Goal: Transaction & Acquisition: Purchase product/service

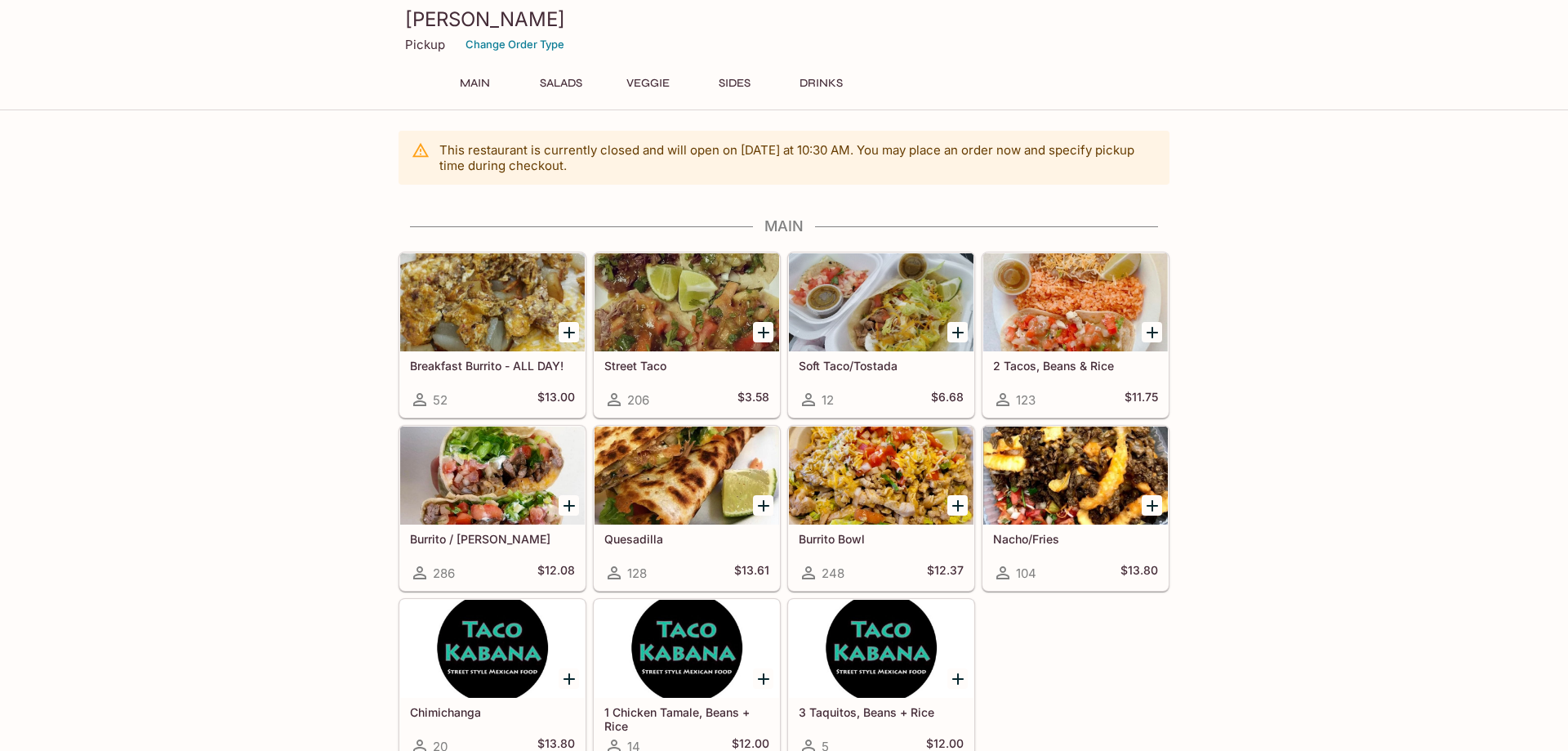
click at [668, 316] on div at bounding box center [687, 302] width 185 height 98
click at [1092, 481] on div at bounding box center [1076, 475] width 185 height 98
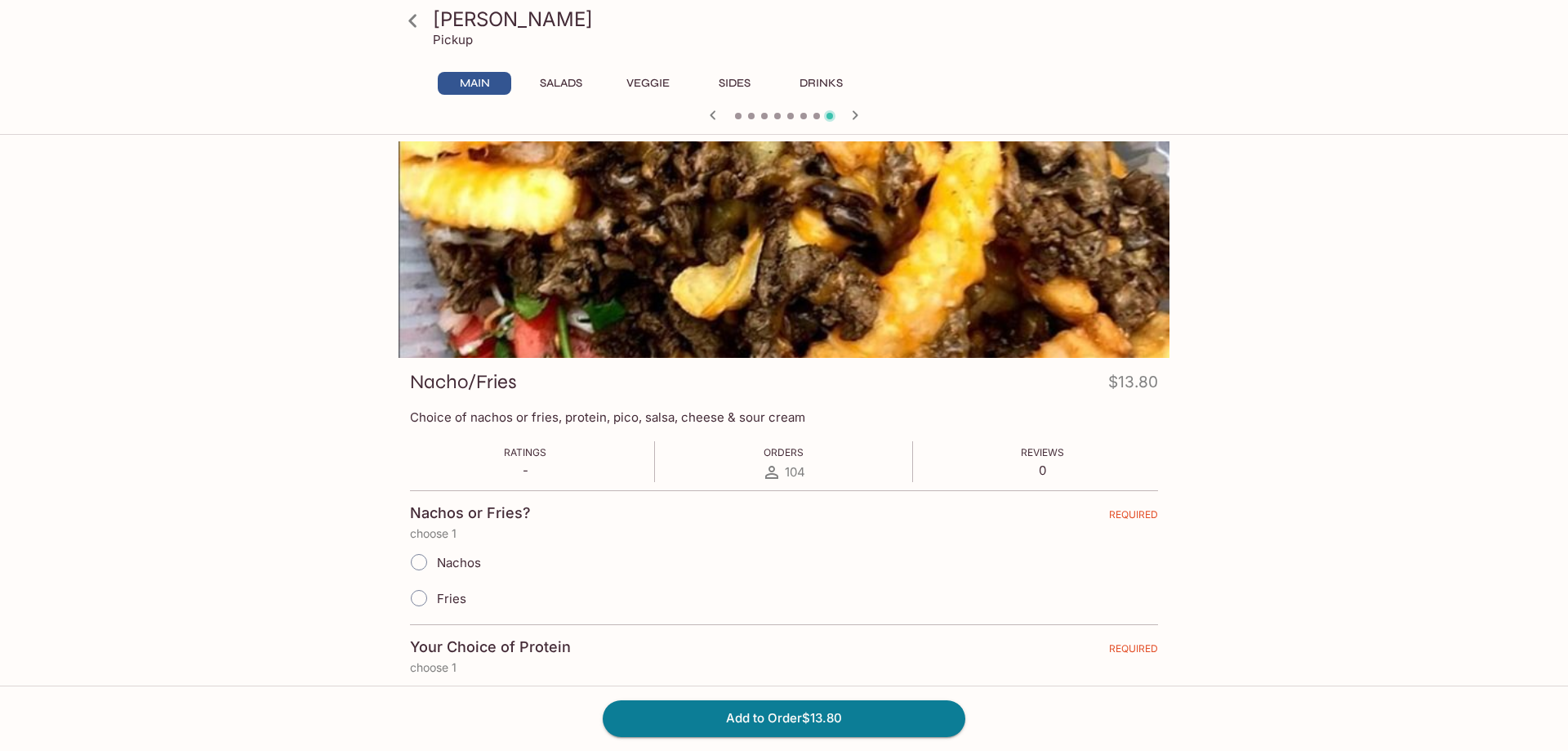
click at [841, 268] on div at bounding box center [784, 249] width 770 height 217
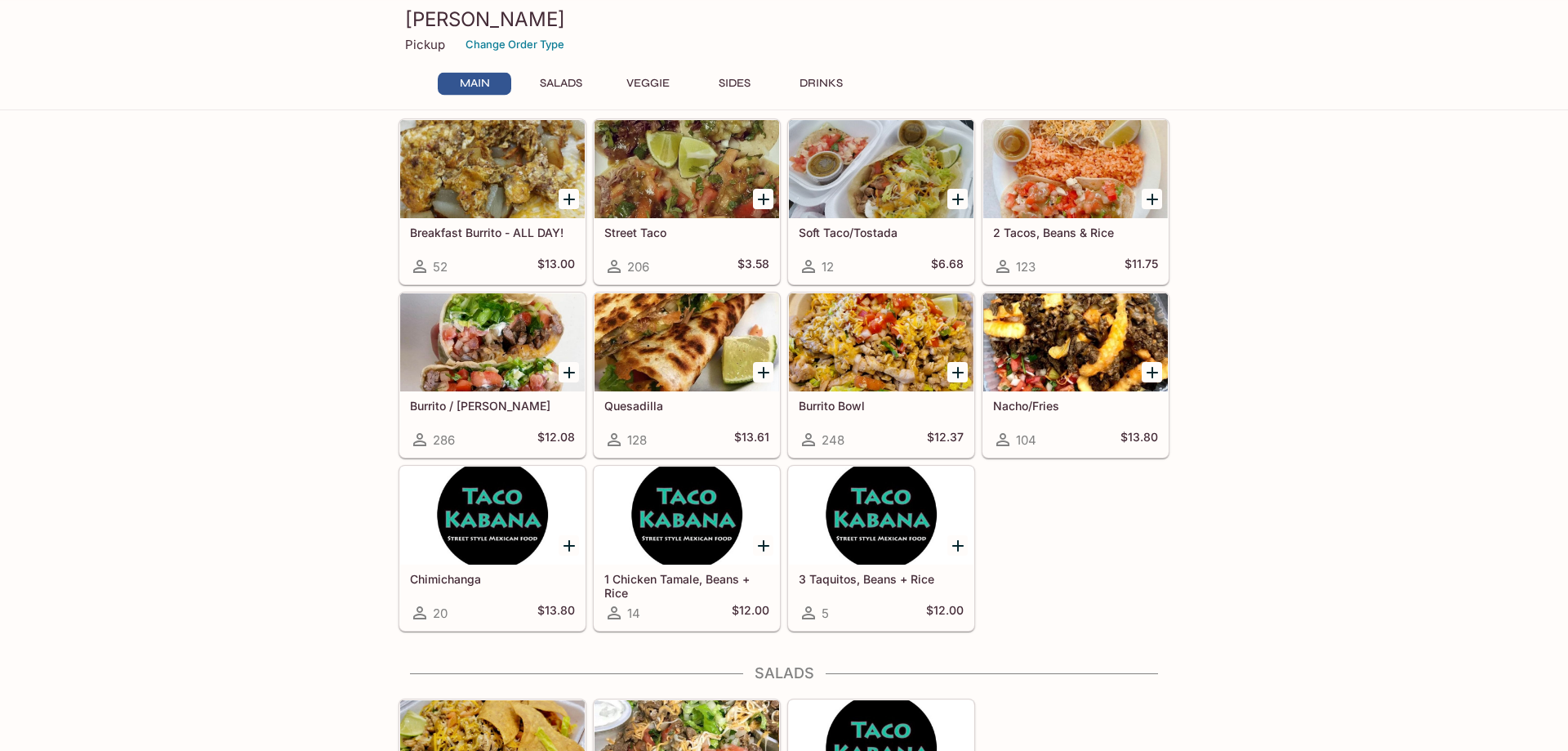
scroll to position [166, 0]
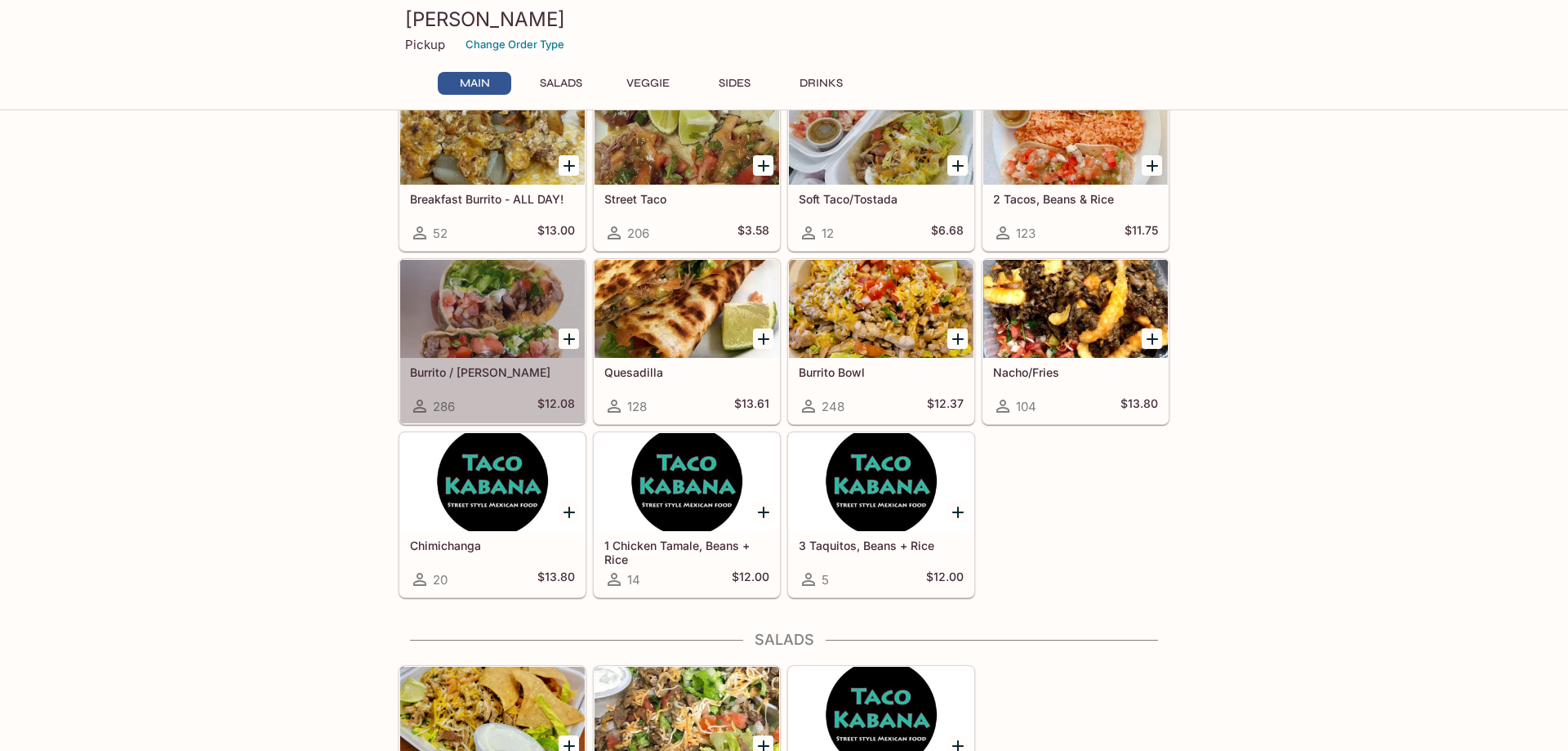
click at [522, 315] on div at bounding box center [492, 308] width 185 height 98
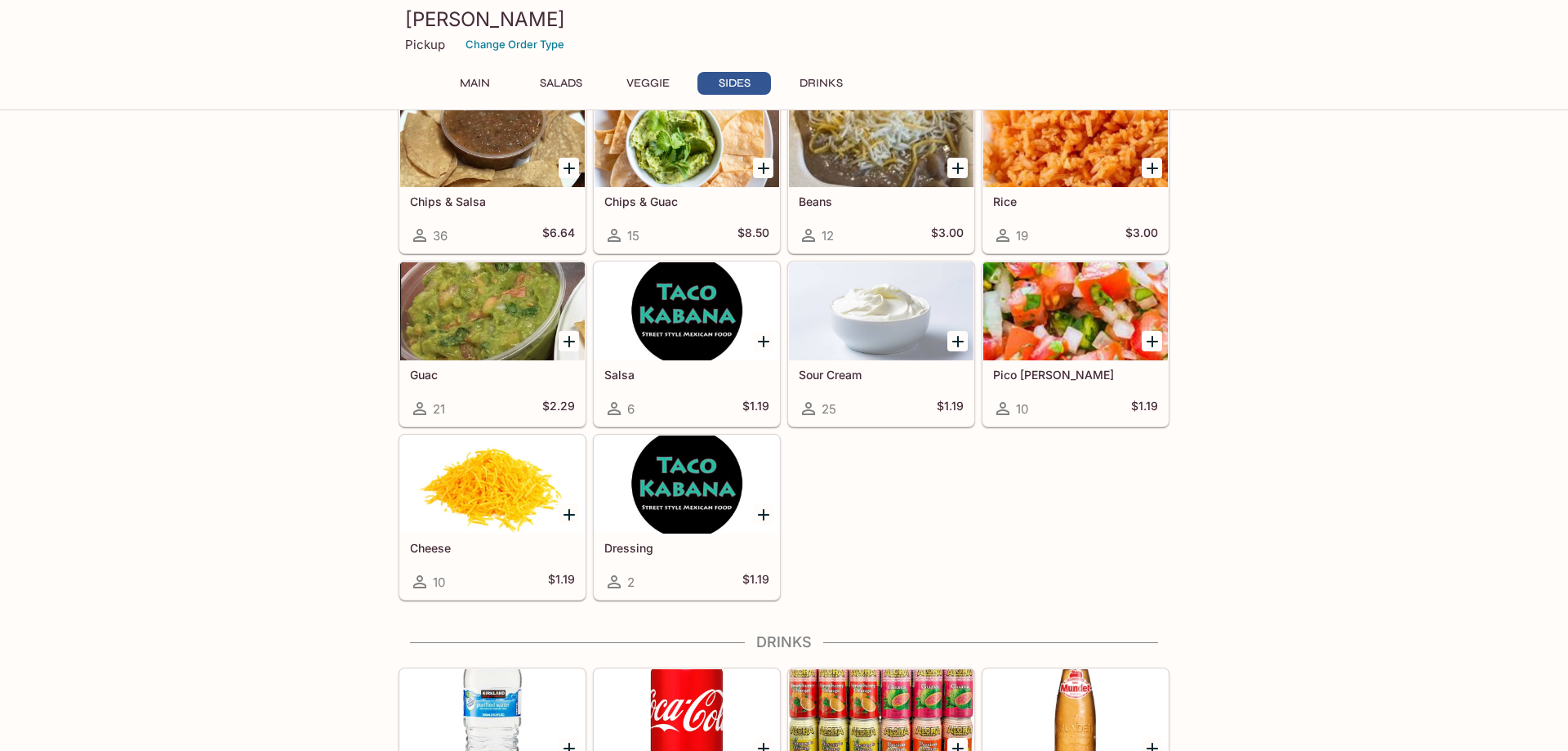
scroll to position [1467, 0]
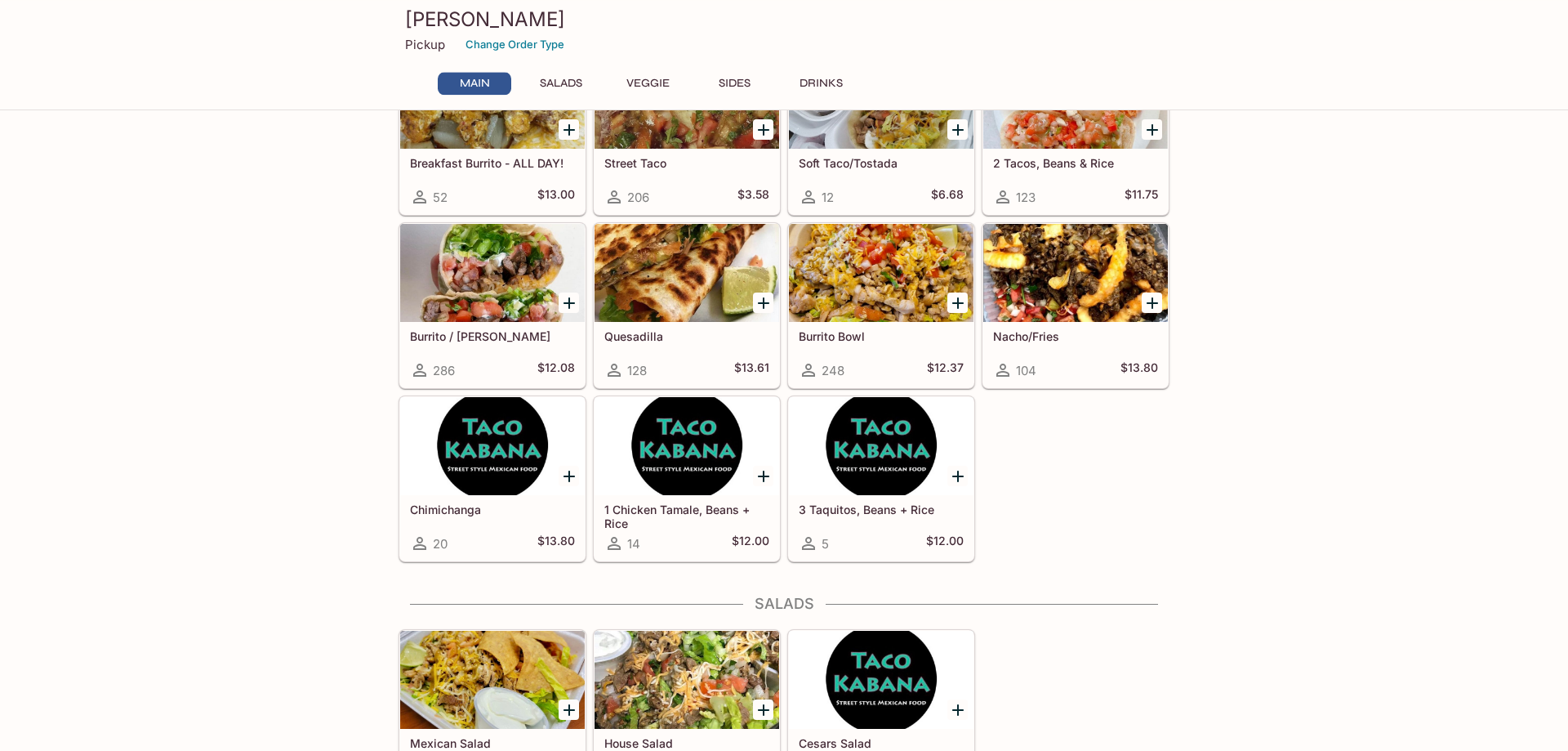
scroll to position [166, 0]
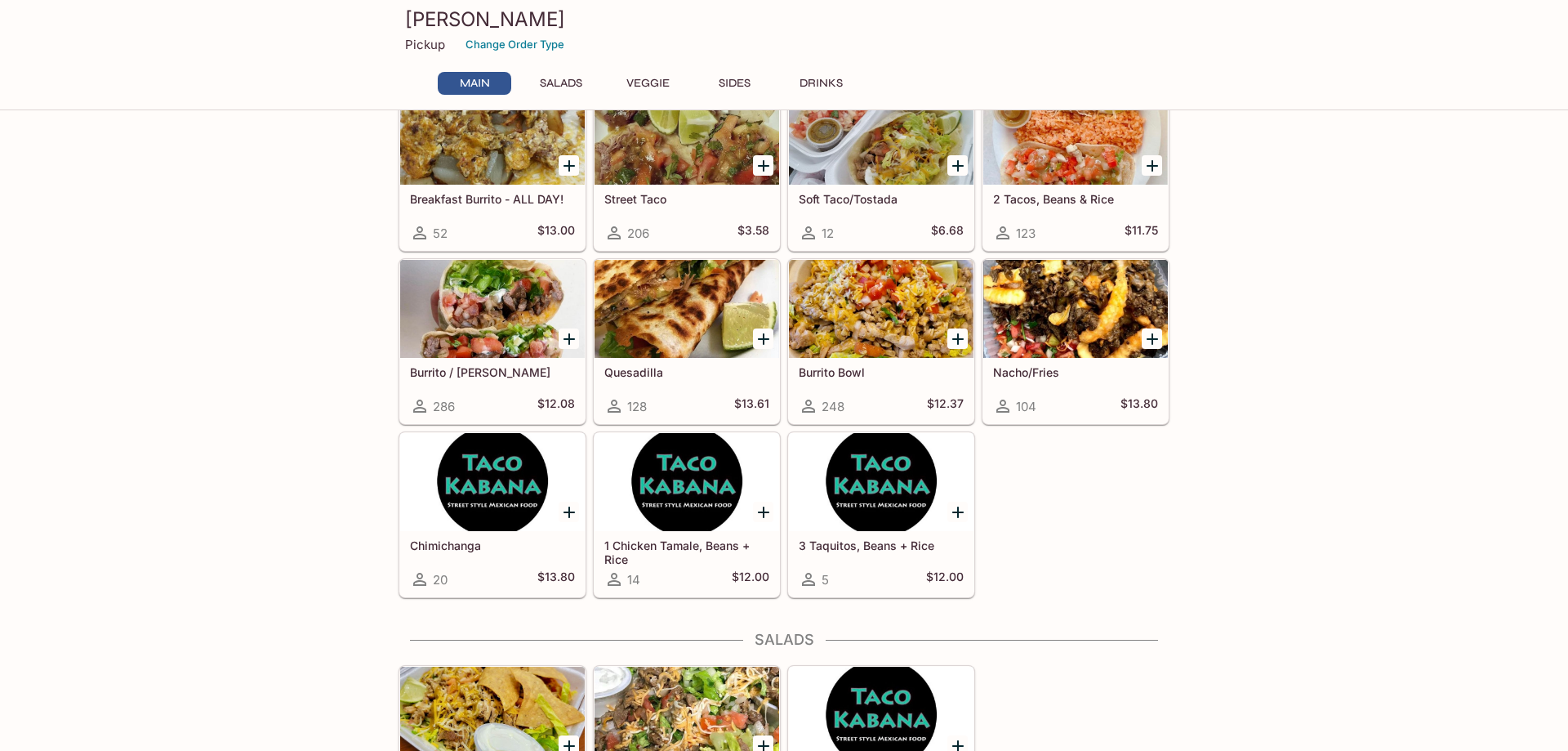
click at [458, 313] on div at bounding box center [492, 308] width 185 height 98
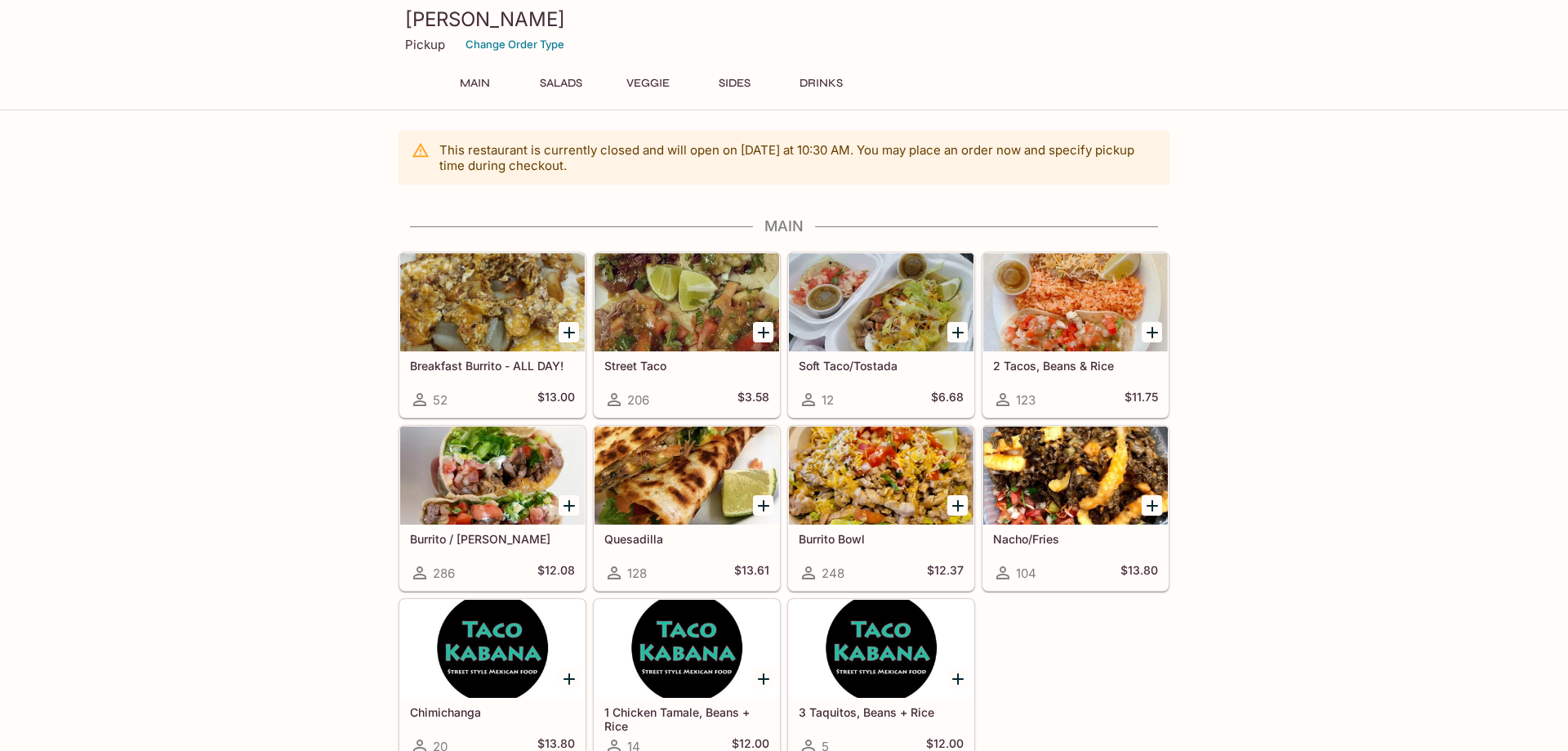
click at [477, 82] on button "Main" at bounding box center [474, 83] width 74 height 22
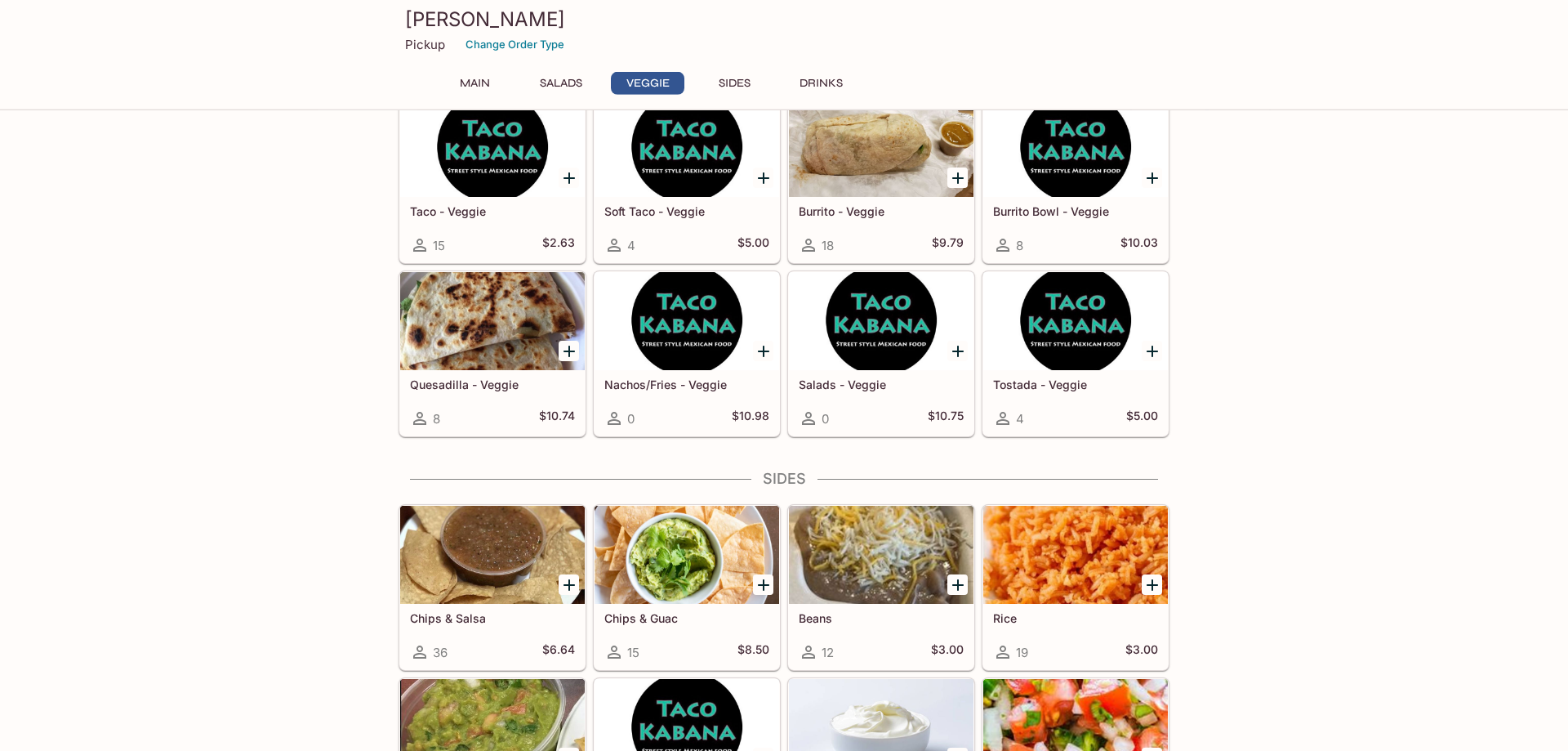
scroll to position [999, 0]
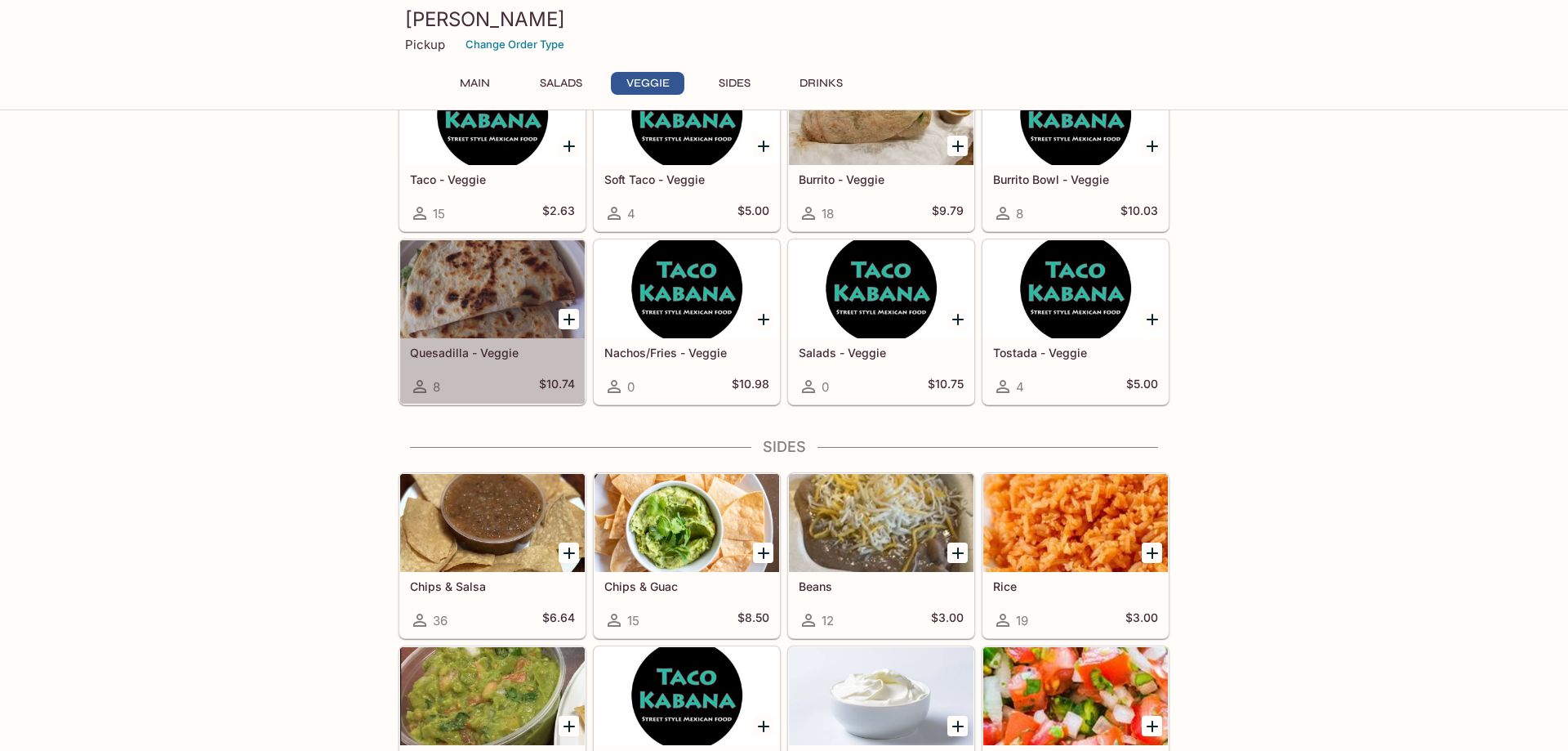
click at [481, 298] on div at bounding box center [492, 289] width 185 height 98
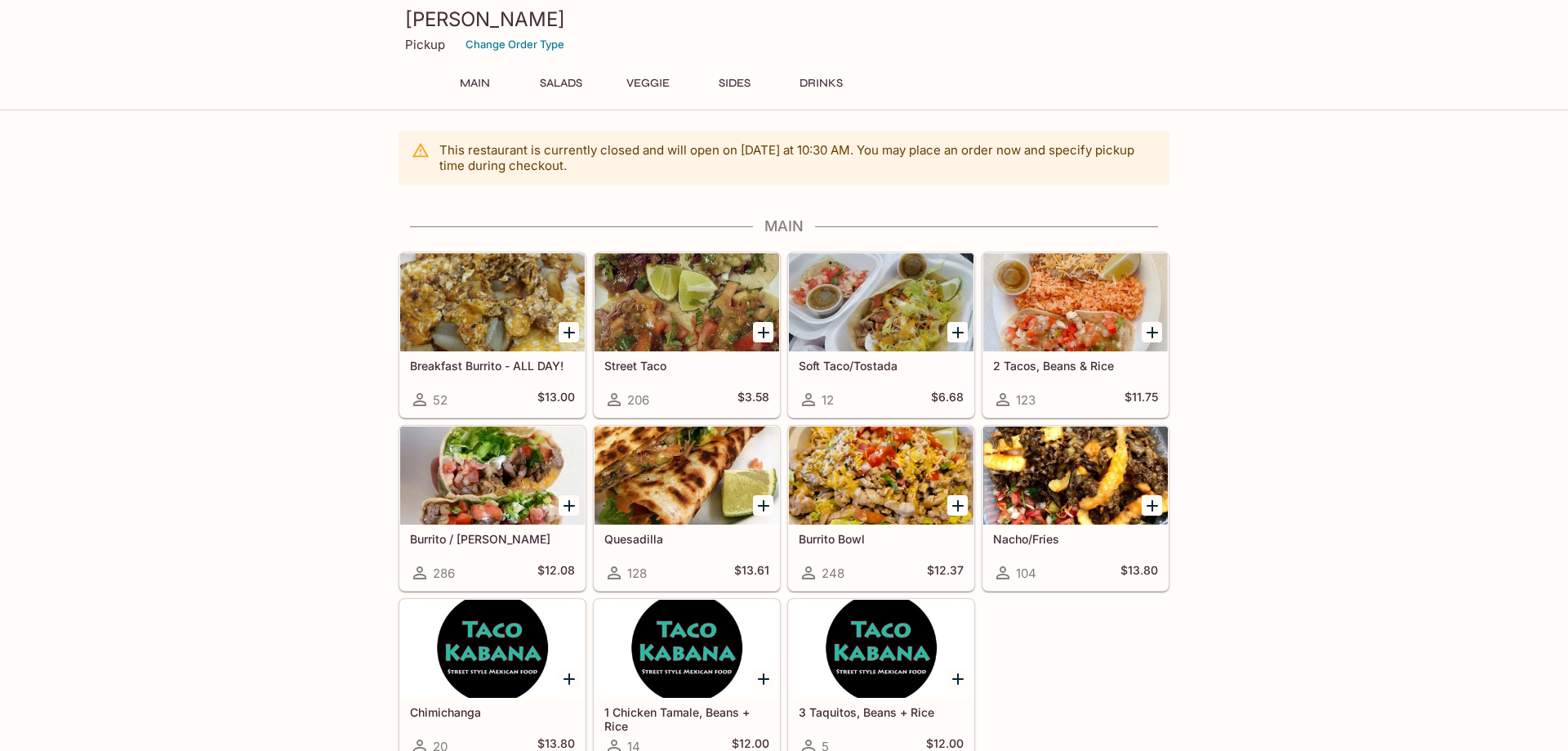
click at [479, 84] on button "Main" at bounding box center [474, 83] width 74 height 22
click at [731, 163] on p "This restaurant is currently closed and will open [DATE] at 10:30 AM . You may …" at bounding box center [798, 157] width 717 height 31
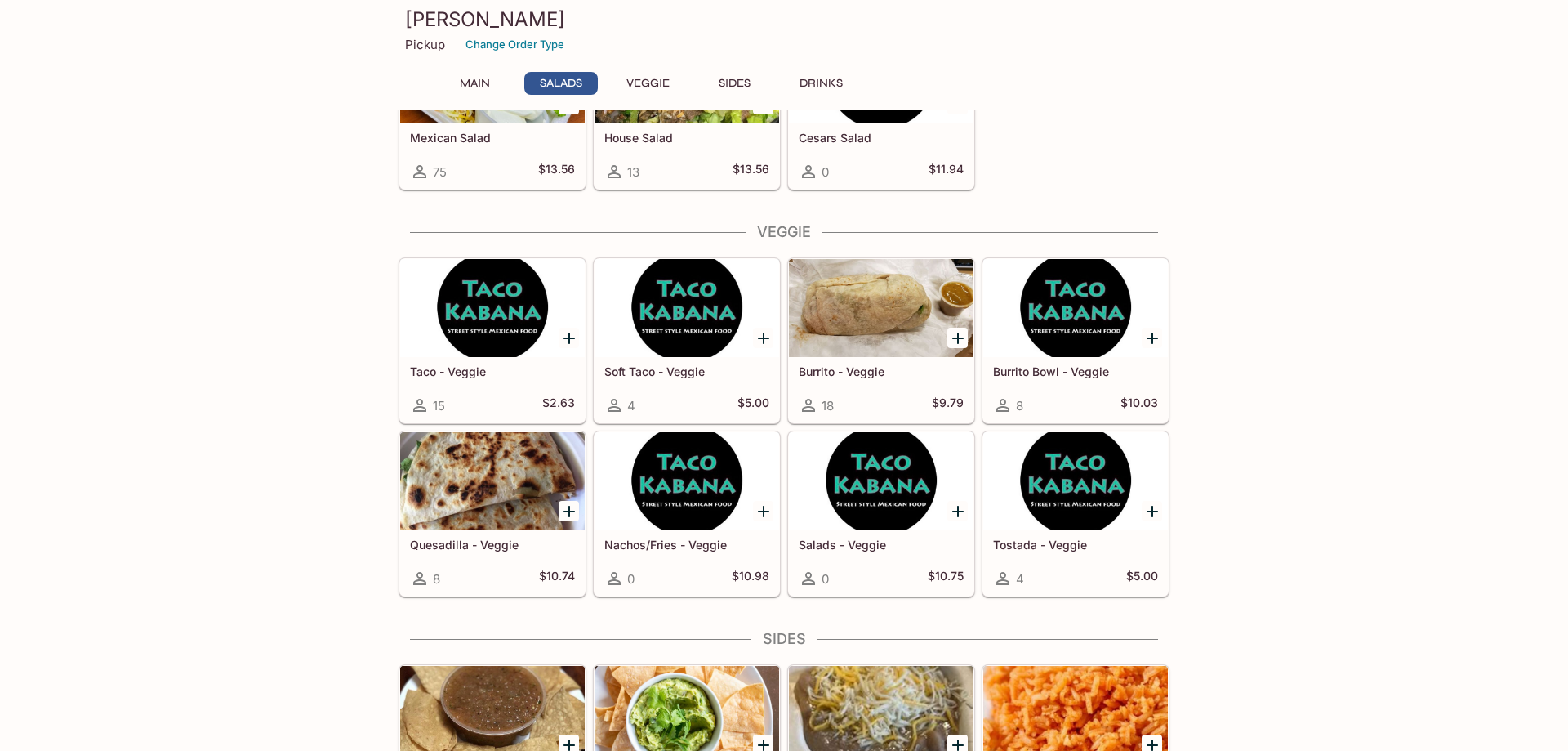
scroll to position [833, 0]
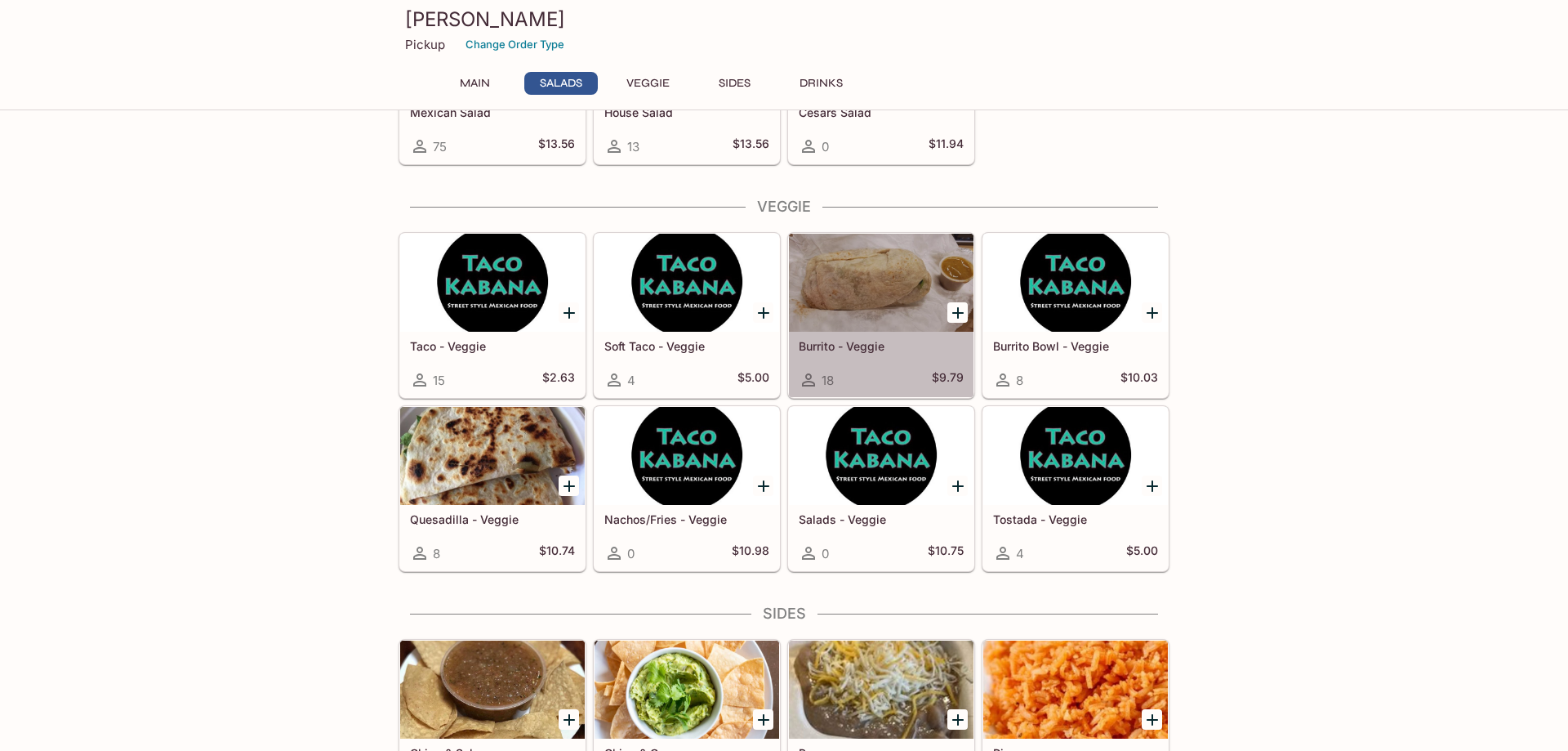
click at [877, 290] on div at bounding box center [882, 282] width 185 height 98
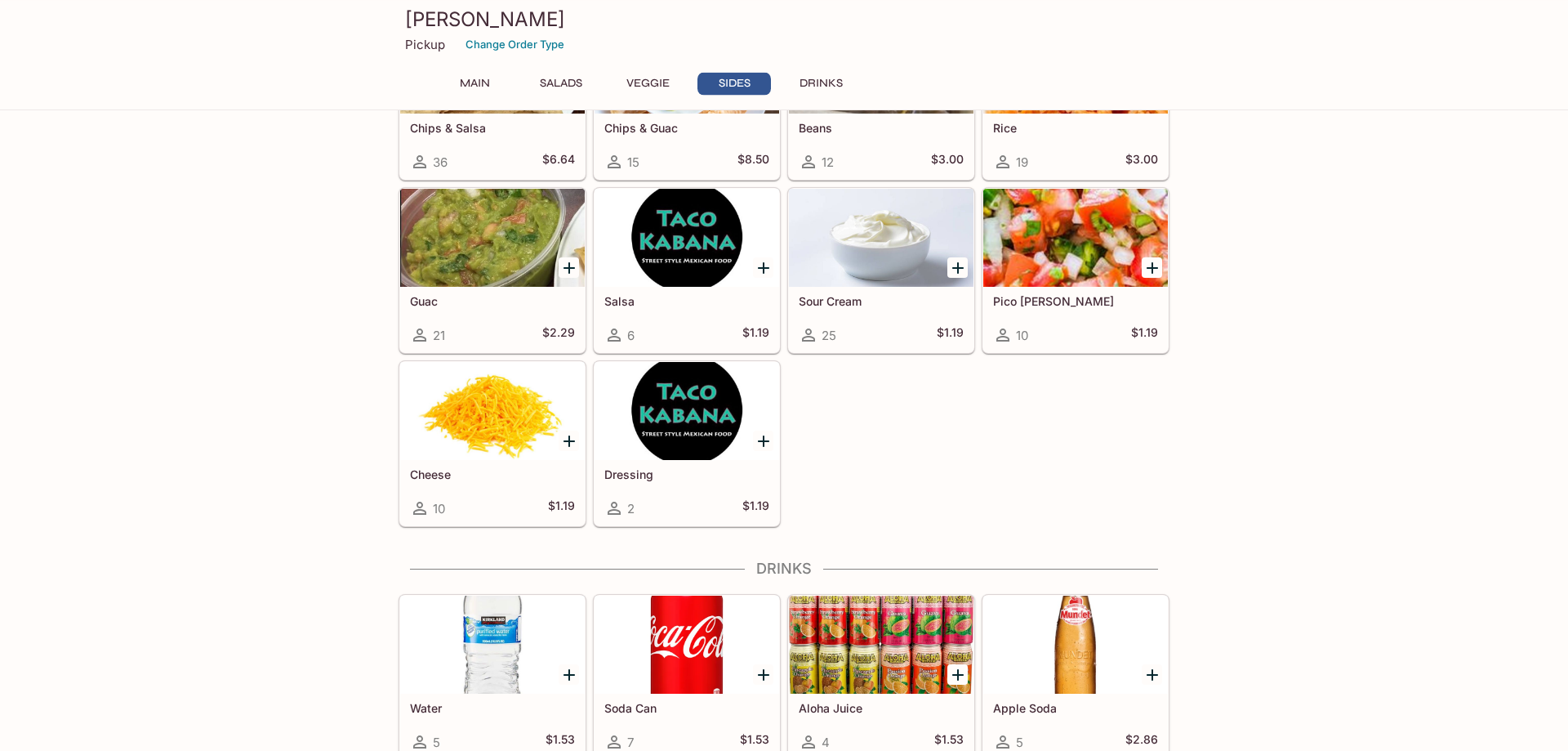
scroll to position [1467, 0]
